Goal: Task Accomplishment & Management: Manage account settings

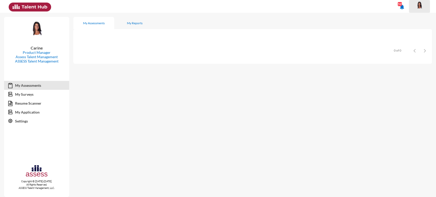
click at [421, 6] on img at bounding box center [419, 5] width 10 height 8
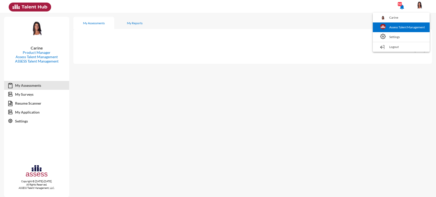
click at [406, 22] on link "Assess Talent Management" at bounding box center [401, 27] width 52 height 10
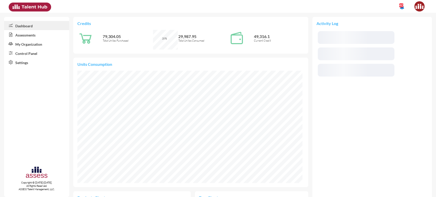
scroll to position [52, 104]
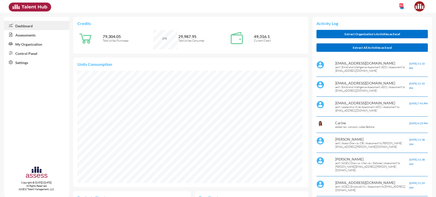
click at [39, 46] on link "My Organization" at bounding box center [36, 43] width 65 height 9
click at [35, 45] on link "My Organization" at bounding box center [36, 43] width 65 height 9
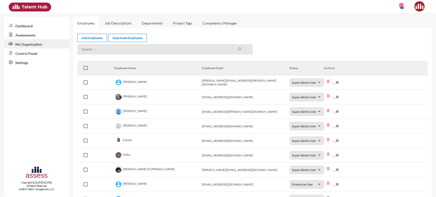
click at [40, 36] on link "Assessments" at bounding box center [36, 34] width 65 height 9
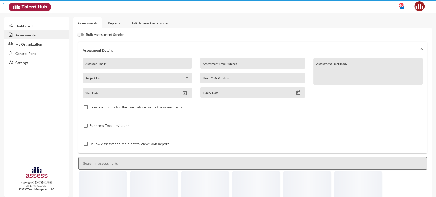
click at [114, 25] on link "Reports" at bounding box center [114, 23] width 21 height 13
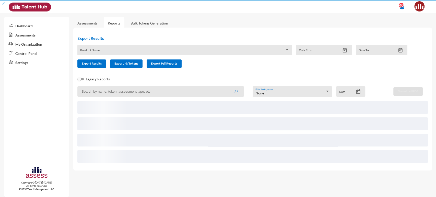
click at [114, 25] on link "Reports" at bounding box center [114, 23] width 21 height 13
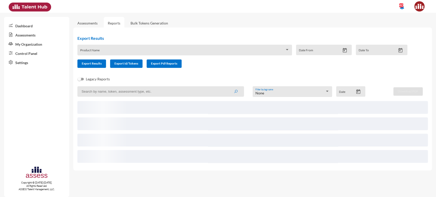
click at [95, 93] on input at bounding box center [160, 91] width 166 height 10
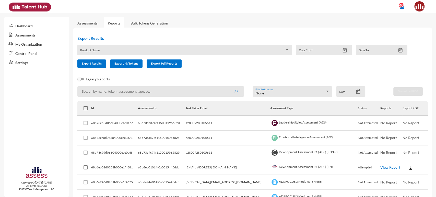
click at [41, 54] on link "Control Panel" at bounding box center [36, 52] width 65 height 9
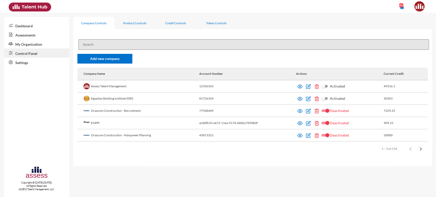
click at [99, 42] on input at bounding box center [253, 44] width 350 height 10
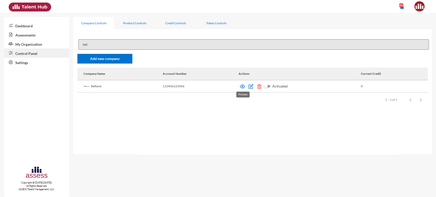
type input "bel"
click at [240, 88] on img at bounding box center [242, 86] width 5 height 5
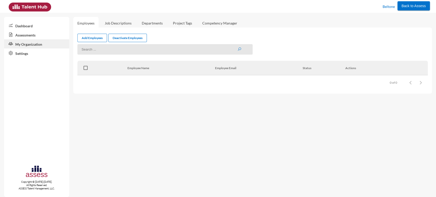
click at [32, 35] on link "Assessments" at bounding box center [36, 34] width 65 height 9
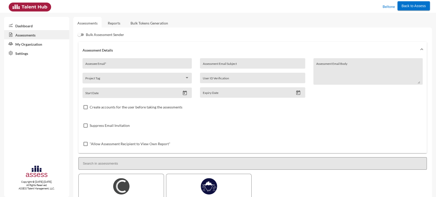
click at [111, 24] on link "Reports" at bounding box center [114, 23] width 21 height 13
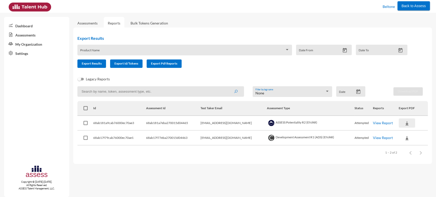
click at [404, 123] on img at bounding box center [406, 123] width 5 height 5
click at [403, 133] on button "EN" at bounding box center [409, 133] width 29 height 10
